Goal: Information Seeking & Learning: Learn about a topic

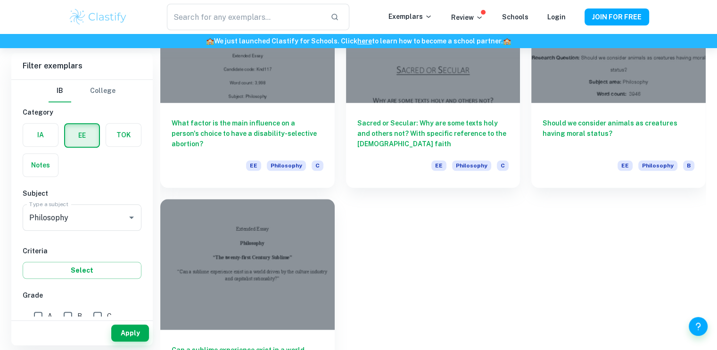
scroll to position [887, 0]
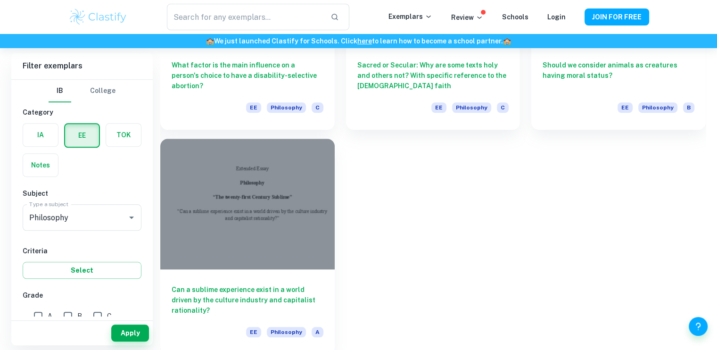
click at [220, 247] on div at bounding box center [247, 204] width 175 height 131
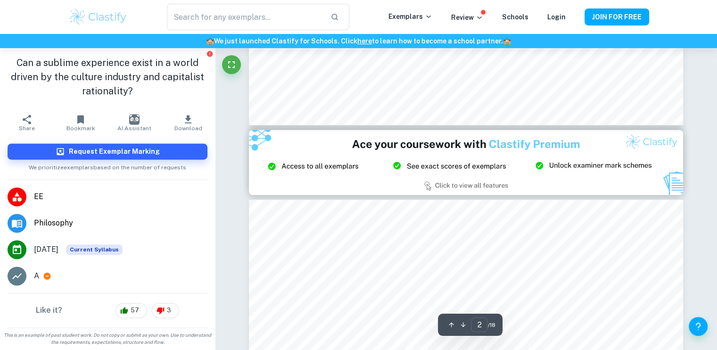
type input "3"
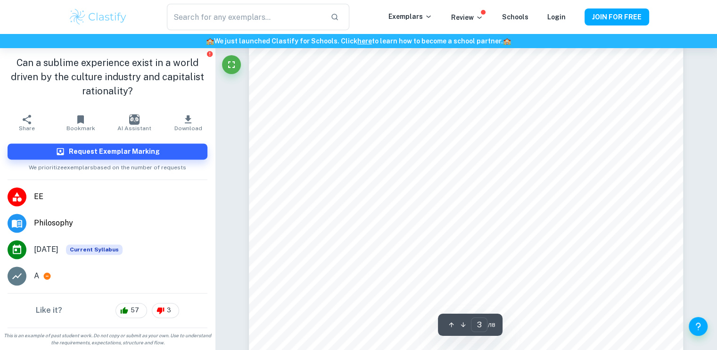
scroll to position [1490, 0]
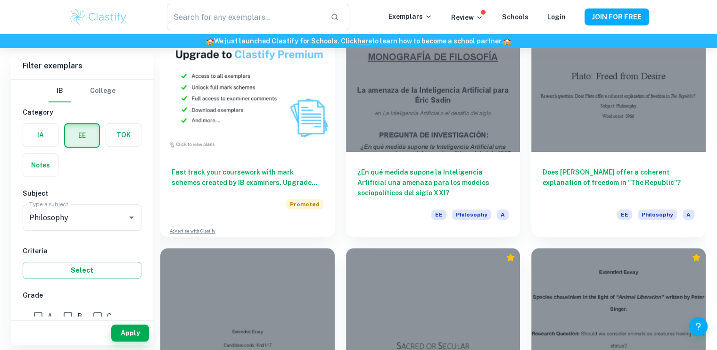
scroll to position [550, 0]
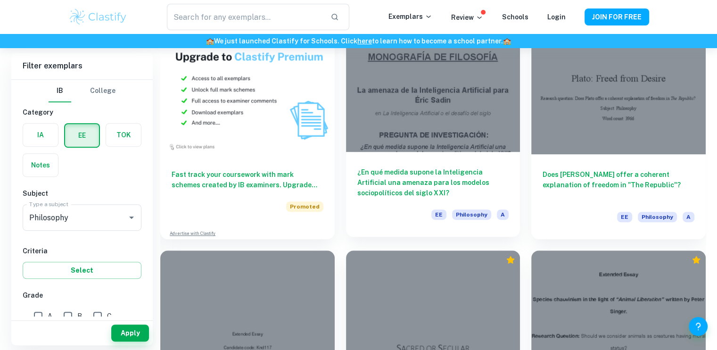
click at [461, 119] on div at bounding box center [433, 86] width 175 height 131
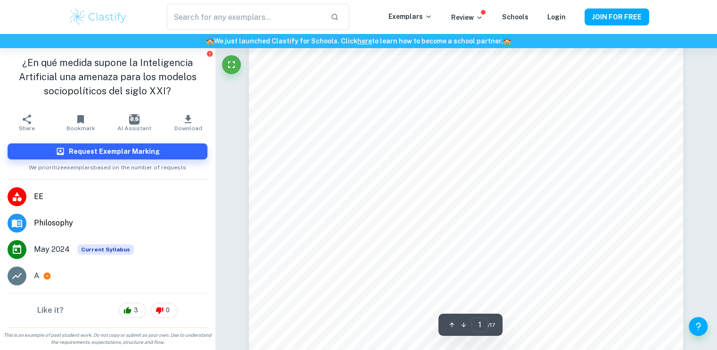
scroll to position [36, 0]
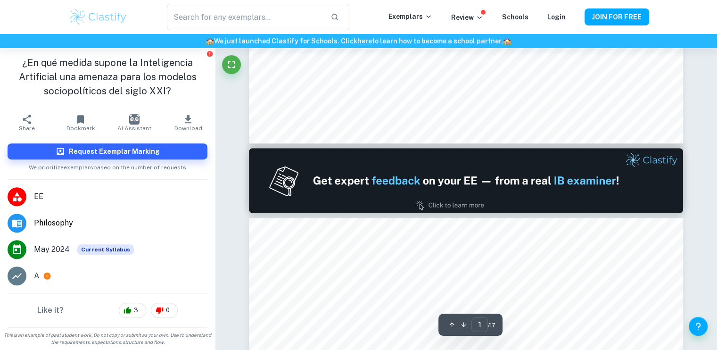
type input "2"
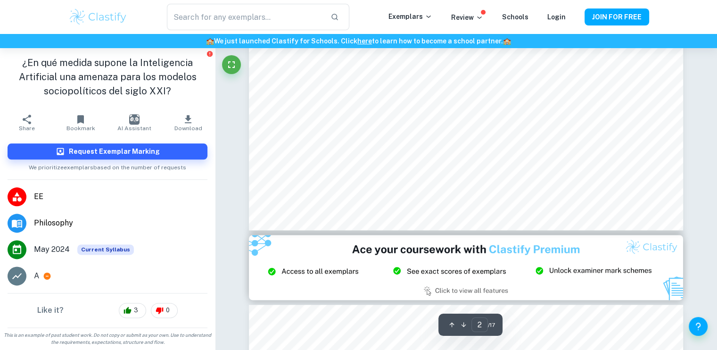
scroll to position [1130, 0]
